Goal: Go to known website: Access a specific website the user already knows

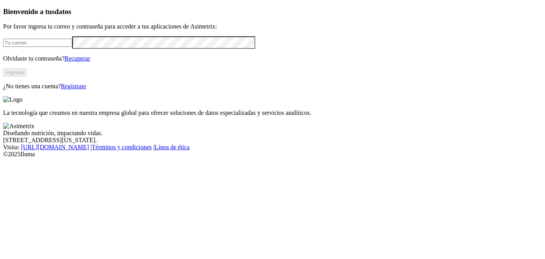
type input "[EMAIL_ADDRESS][DOMAIN_NAME]"
click at [27, 76] on button "Ingresa" at bounding box center [14, 72] width 23 height 8
